Goal: Navigation & Orientation: Understand site structure

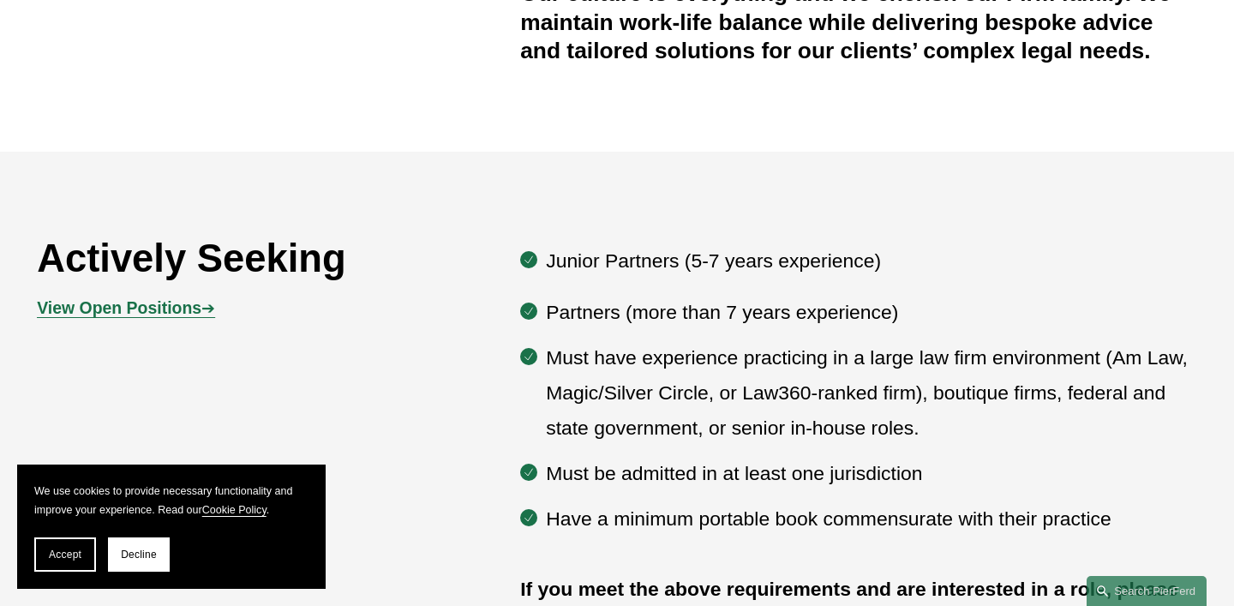
scroll to position [768, 0]
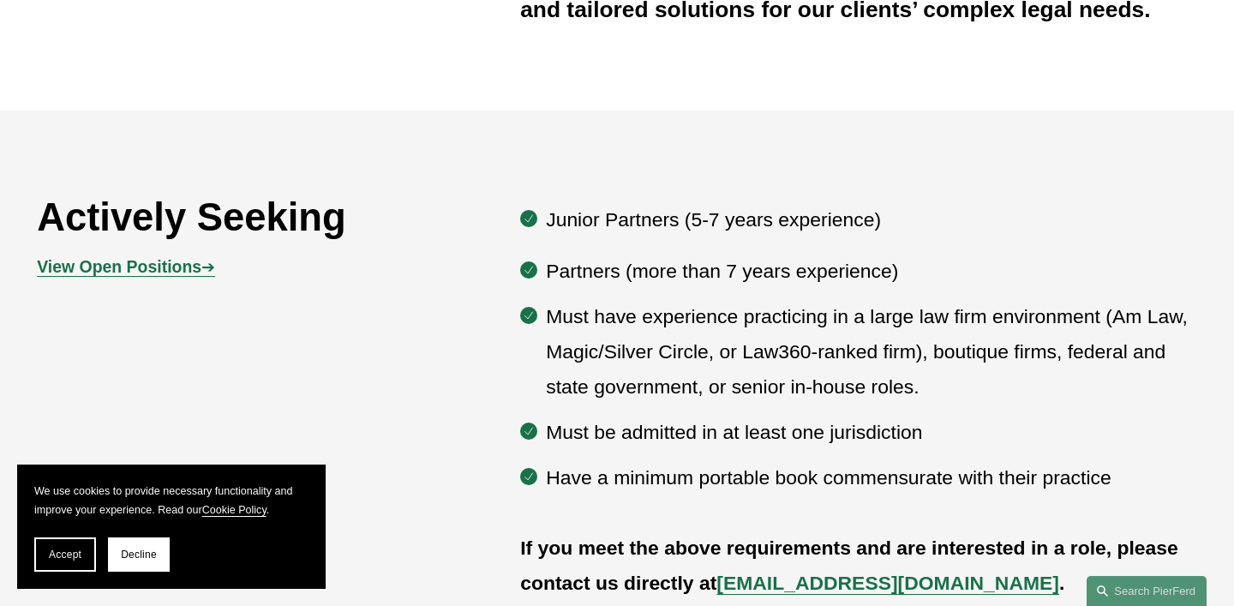
click at [200, 269] on span "View Open Positions ➔" at bounding box center [126, 266] width 178 height 19
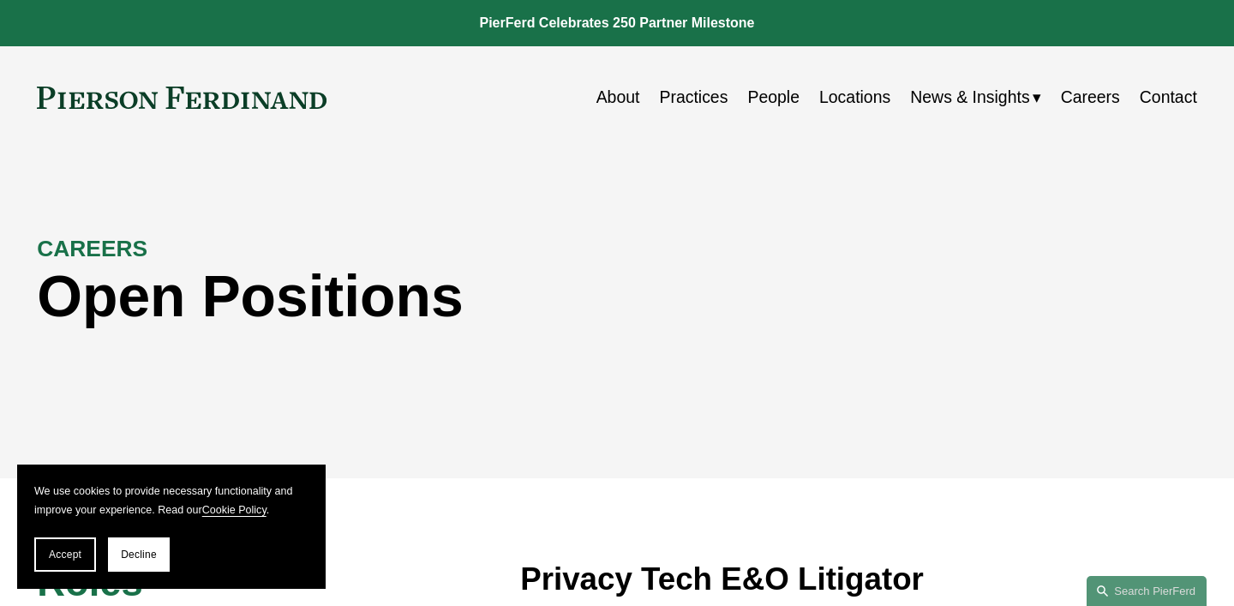
click at [623, 94] on link "About" at bounding box center [618, 97] width 44 height 33
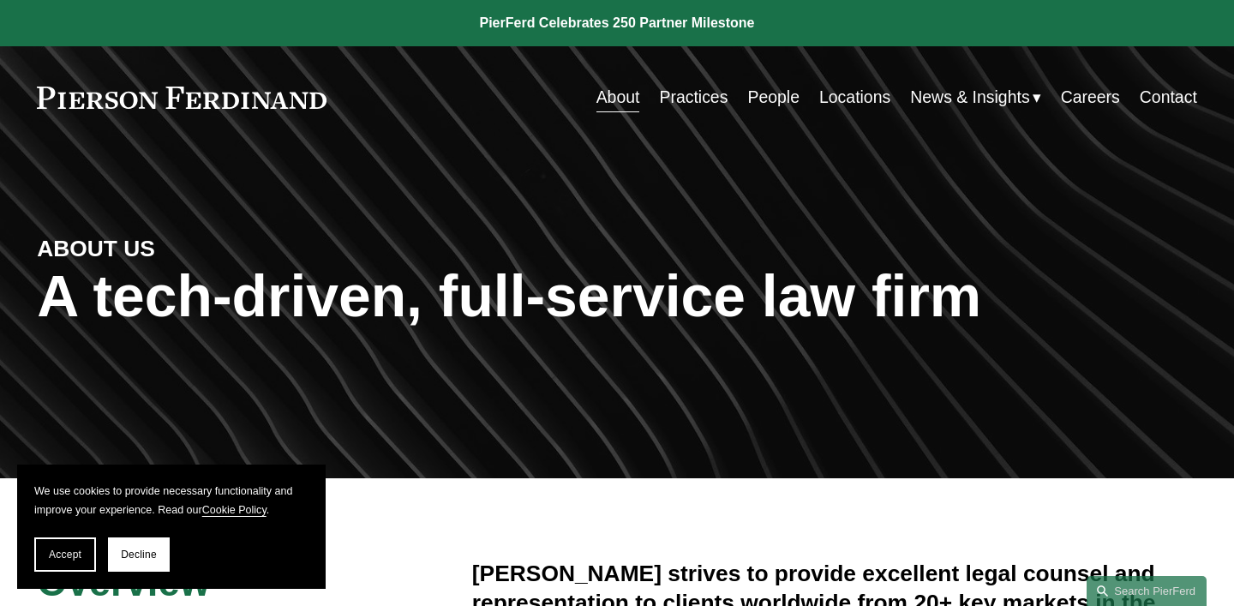
click at [701, 94] on link "Practices" at bounding box center [693, 97] width 69 height 33
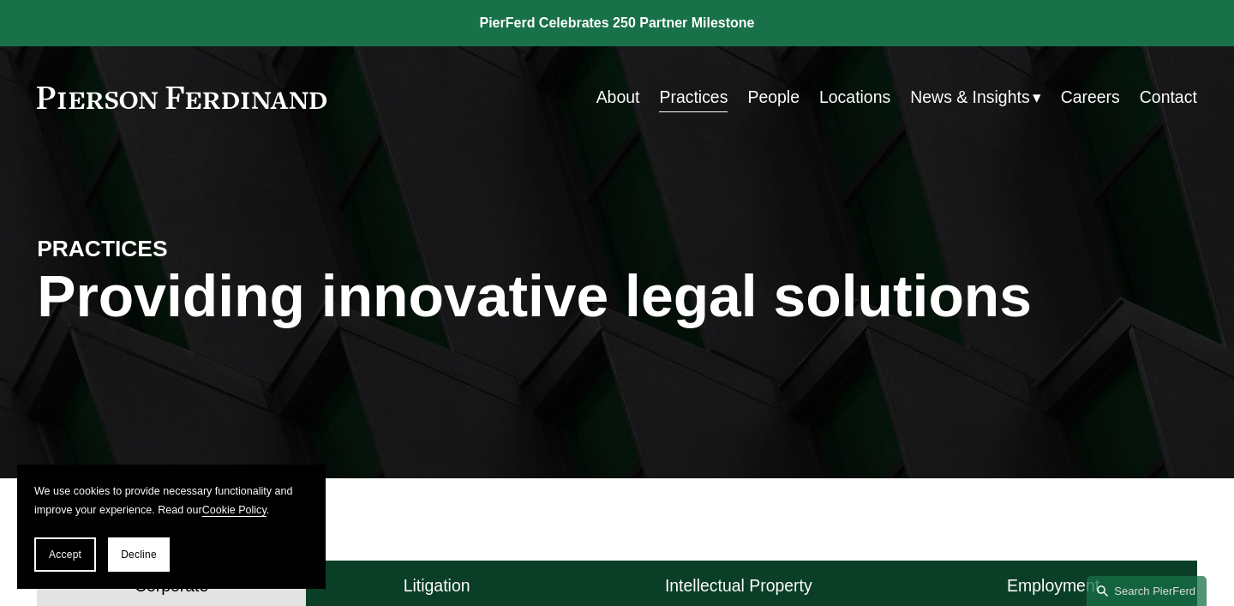
click at [778, 97] on link "People" at bounding box center [773, 97] width 52 height 33
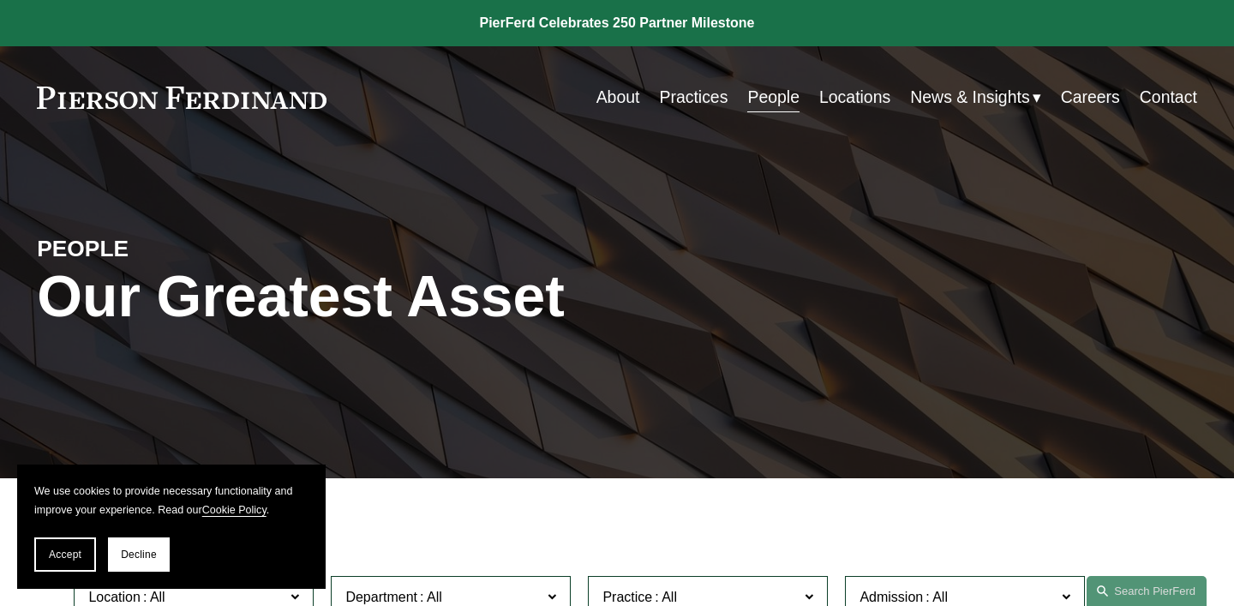
click at [1093, 101] on link "Careers" at bounding box center [1090, 97] width 59 height 33
